Goal: Task Accomplishment & Management: Complete application form

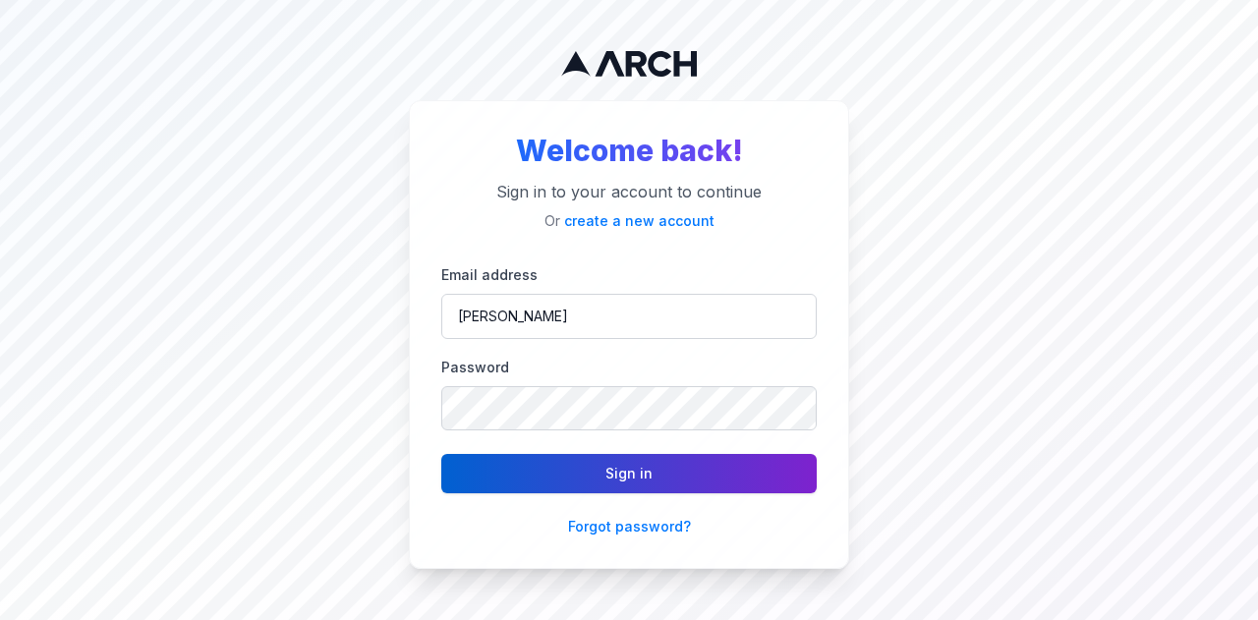
click at [592, 477] on button "Sign in" at bounding box center [628, 473] width 375 height 39
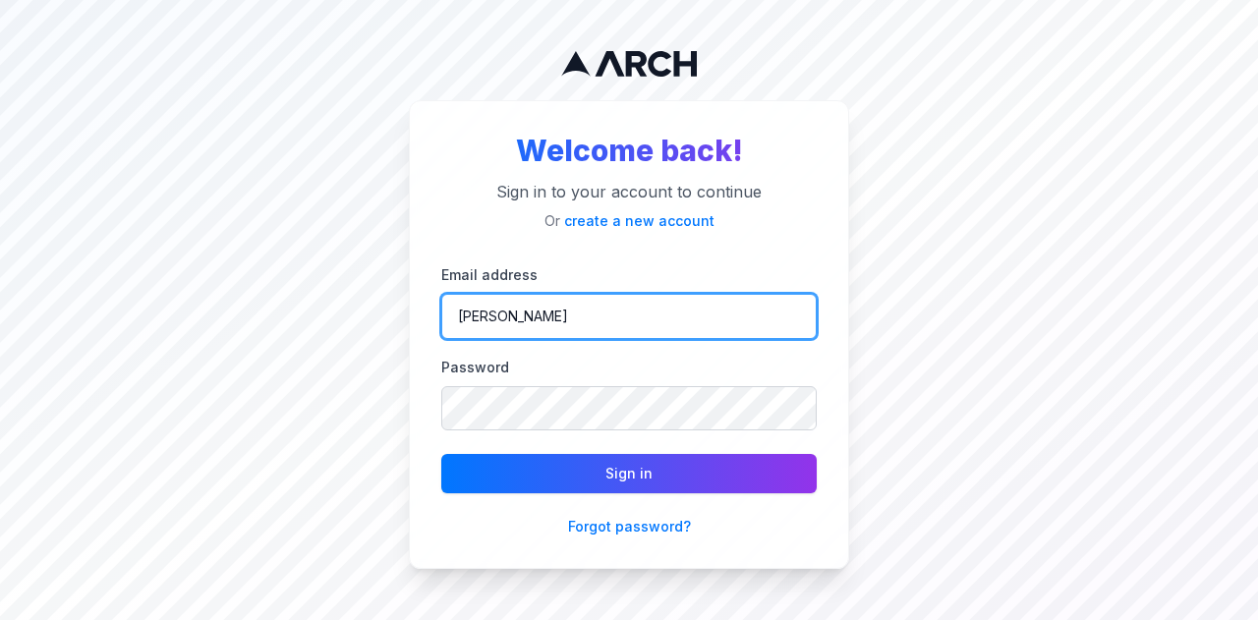
drag, startPoint x: 651, startPoint y: 317, endPoint x: 316, endPoint y: 308, distance: 334.2
click at [319, 310] on div "Welcome back! Sign in to your account to continue Or create a new account Email…" at bounding box center [629, 310] width 1258 height 620
paste input "[EMAIL_ADDRESS][DOMAIN_NAME]"
type input "[EMAIL_ADDRESS][DOMAIN_NAME]"
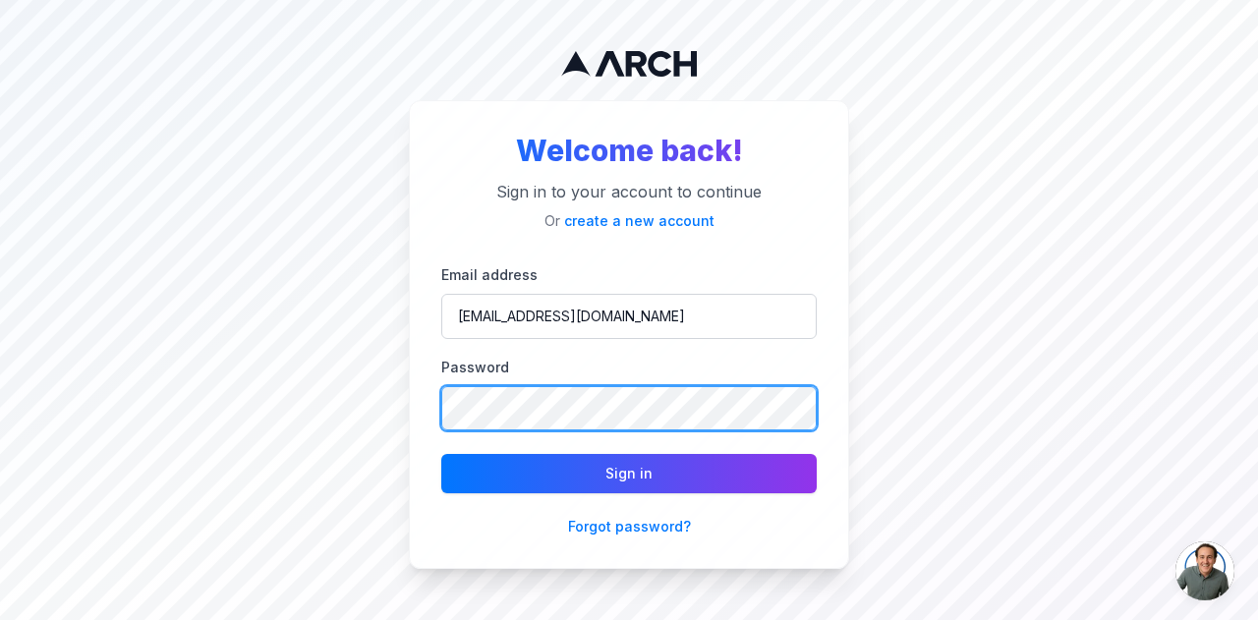
click at [317, 386] on div "Welcome back! Sign in to your account to continue Or create a new account Email…" at bounding box center [629, 310] width 1258 height 620
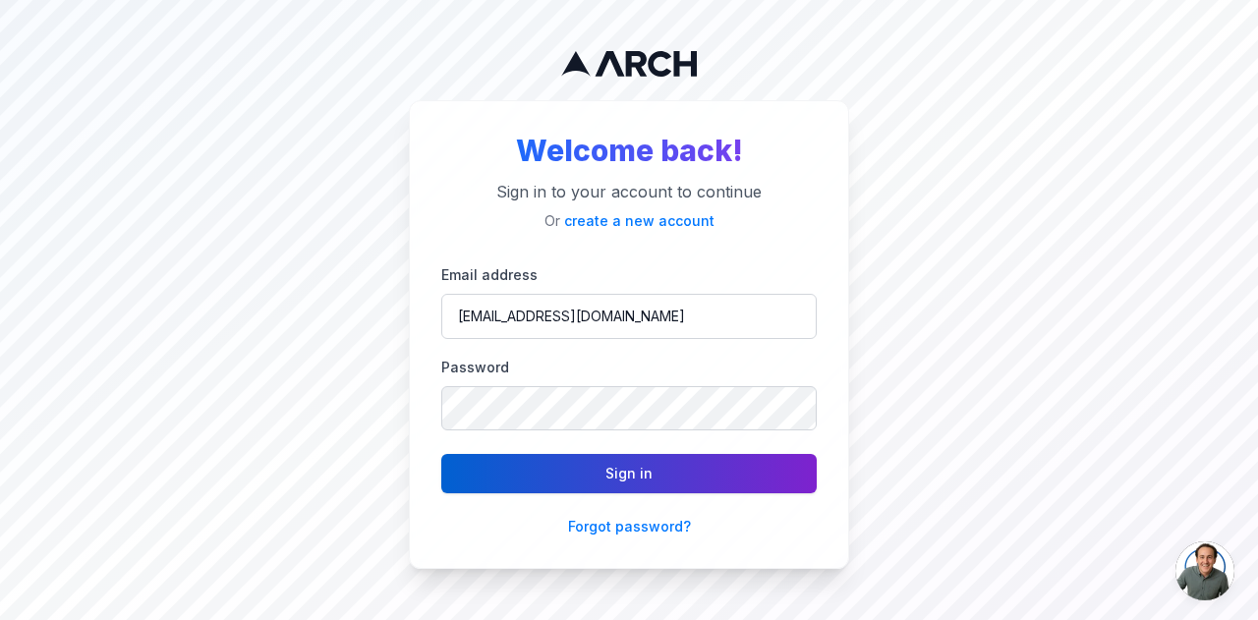
click at [492, 471] on button "Sign in" at bounding box center [628, 473] width 375 height 39
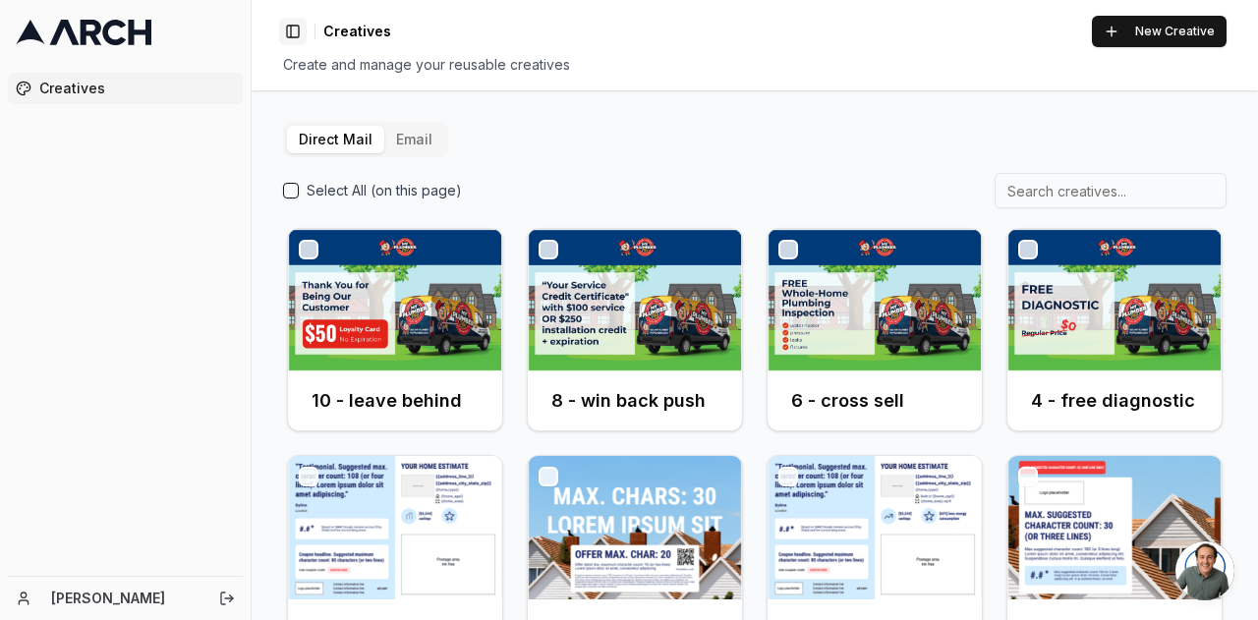
click at [299, 32] on button "Toggle Sidebar" at bounding box center [293, 32] width 28 height 28
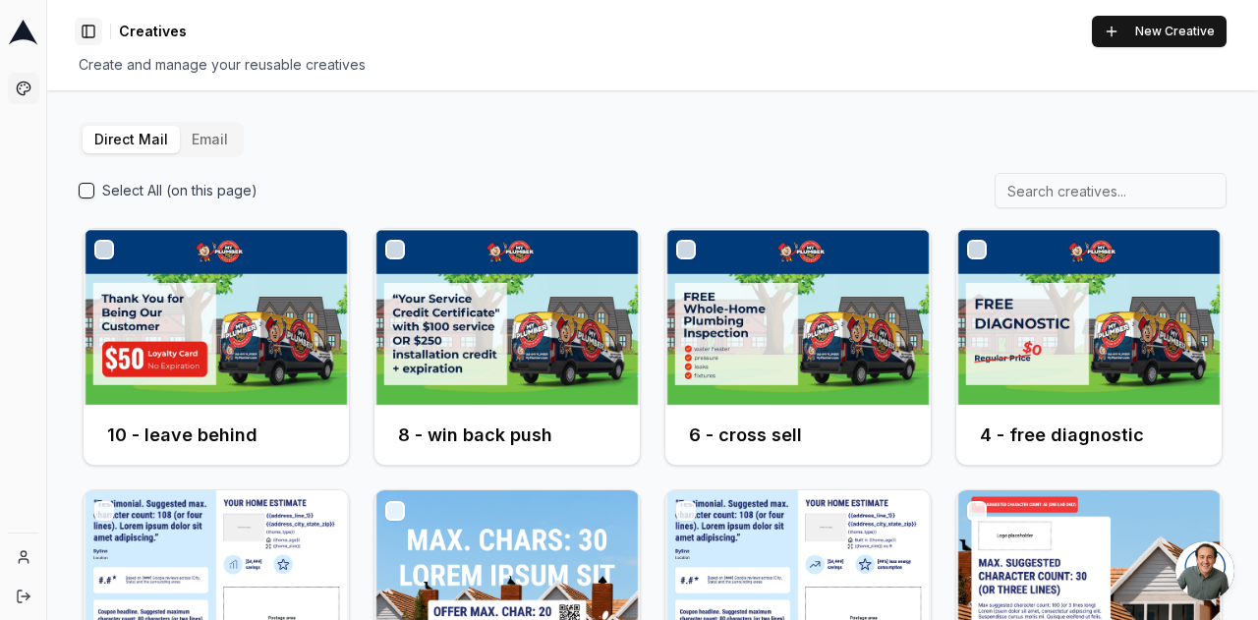
click at [98, 39] on button "Toggle Sidebar" at bounding box center [89, 32] width 28 height 28
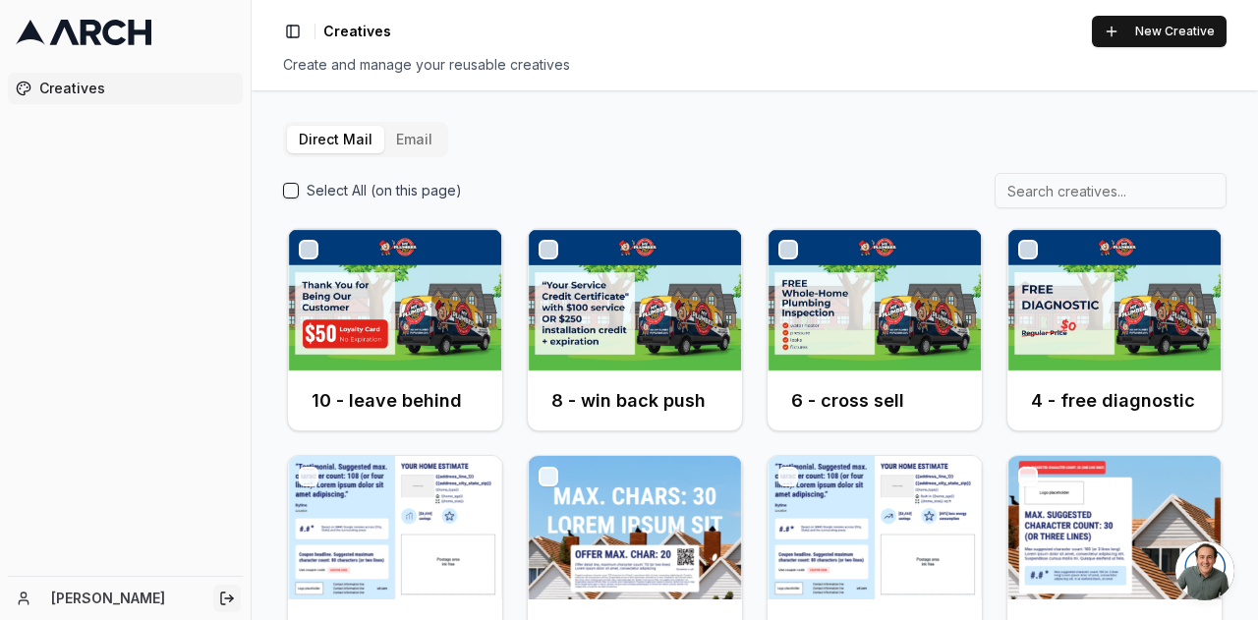
click at [223, 597] on icon "Log out" at bounding box center [227, 599] width 16 height 16
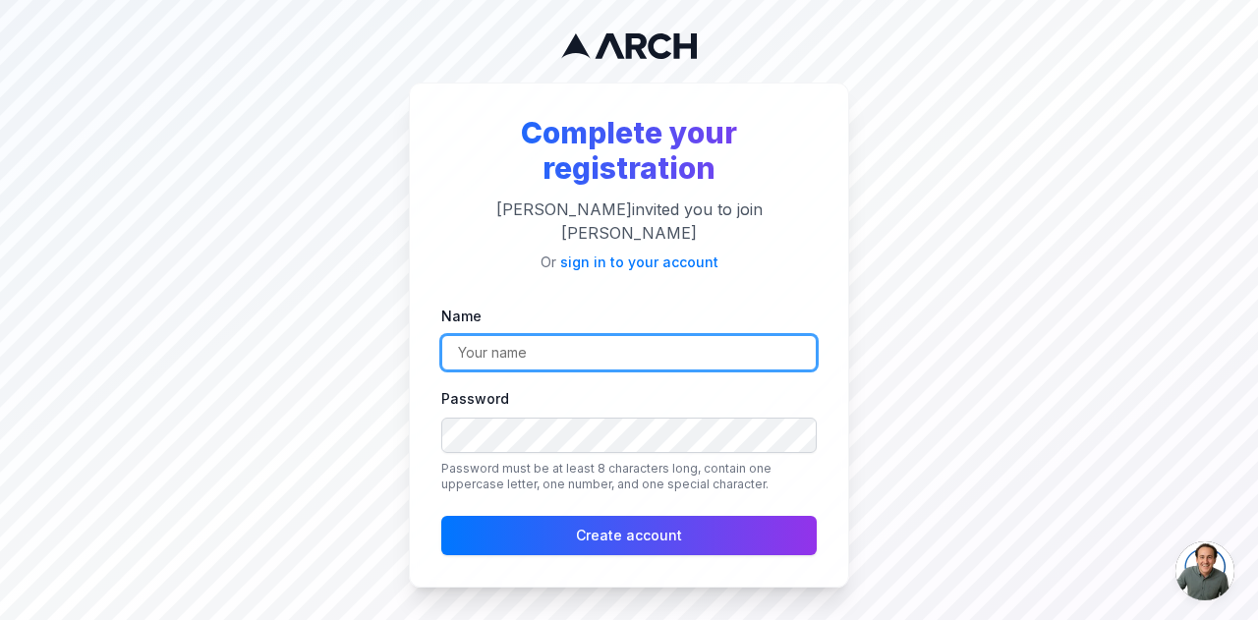
type input "[PERSON_NAME]"
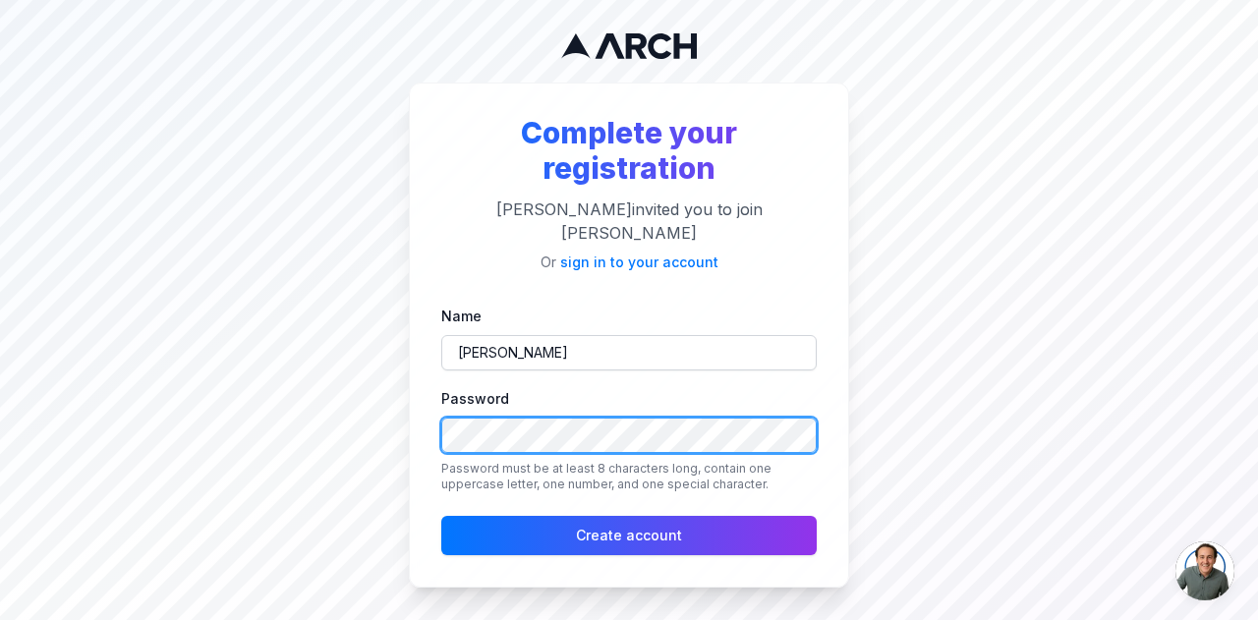
click at [387, 429] on div "Complete your registration [PERSON_NAME] invited you to join [PERSON_NAME] Or s…" at bounding box center [629, 310] width 1258 height 620
click at [283, 431] on div "Complete your registration [PERSON_NAME] invited you to join [PERSON_NAME] Or s…" at bounding box center [629, 310] width 1258 height 620
click at [1023, 344] on div "Complete your registration [PERSON_NAME] invited you to join [PERSON_NAME] Or s…" at bounding box center [629, 310] width 1258 height 620
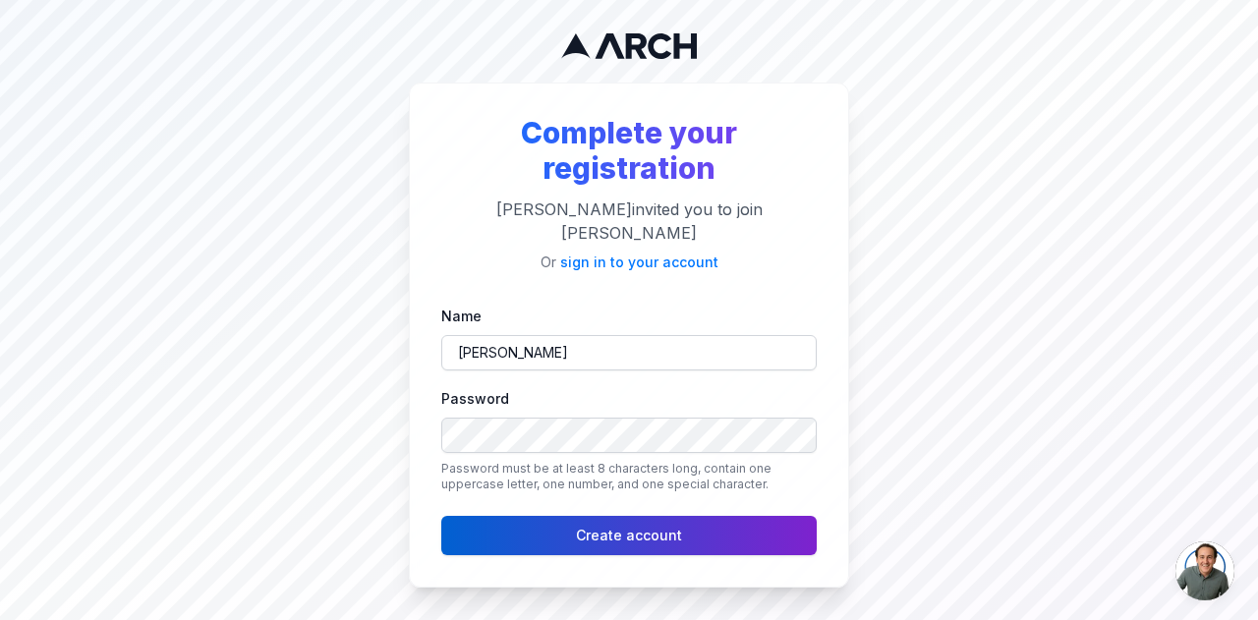
click at [664, 527] on button "Create account" at bounding box center [628, 535] width 375 height 39
